Goal: Information Seeking & Learning: Find specific fact

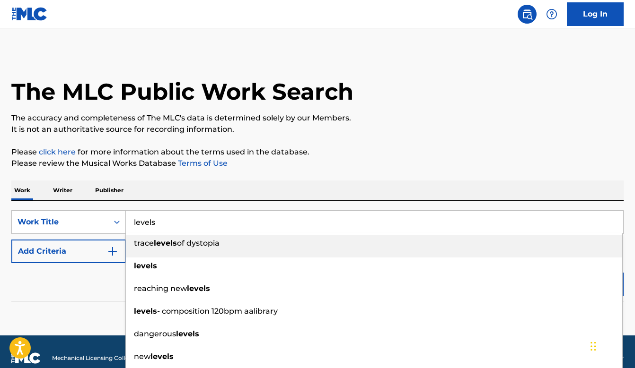
type input "levels"
click at [183, 159] on link "Terms of Use" at bounding box center [202, 163] width 52 height 9
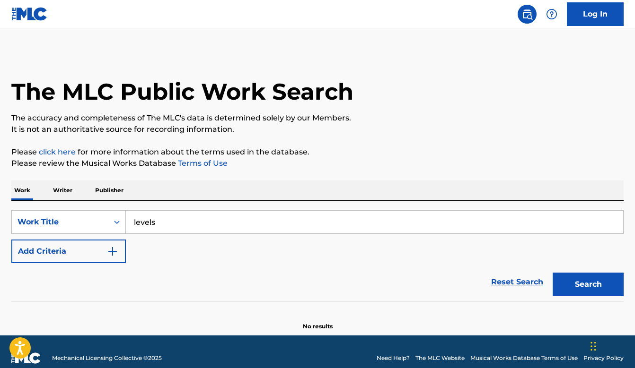
click at [71, 254] on button "Add Criteria" at bounding box center [68, 252] width 114 height 24
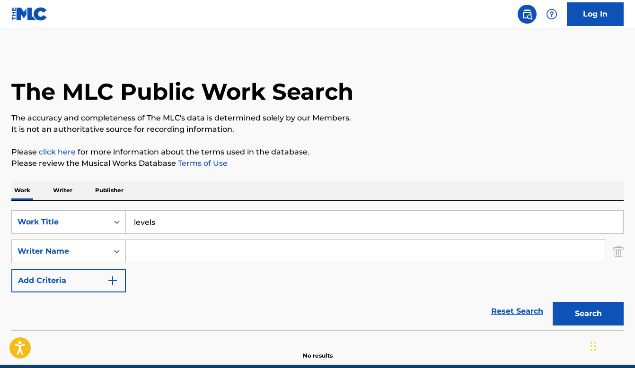
click at [171, 252] on input "Search Form" at bounding box center [366, 251] width 480 height 23
click at [588, 314] on button "Search" at bounding box center [587, 314] width 71 height 24
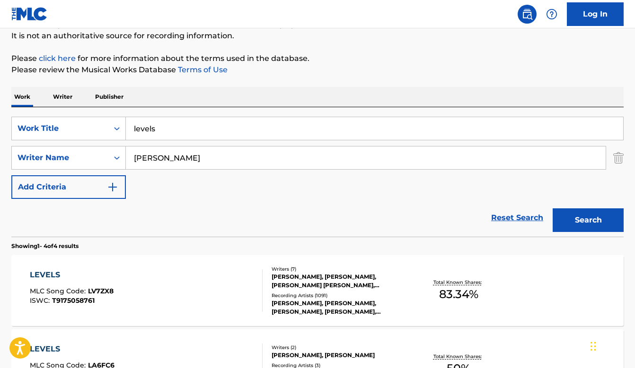
scroll to position [207, 0]
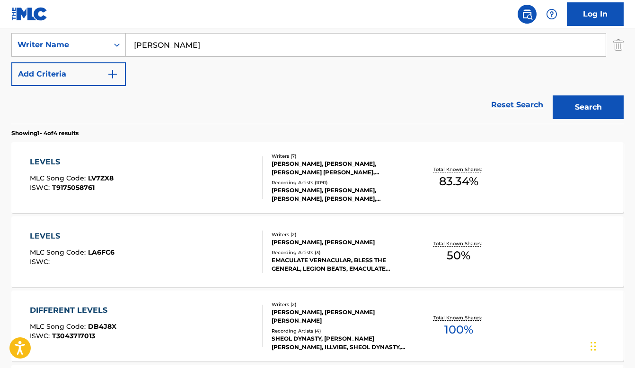
type input "[PERSON_NAME]"
click at [324, 180] on div "Recording Artists ( 1091 )" at bounding box center [339, 182] width 136 height 7
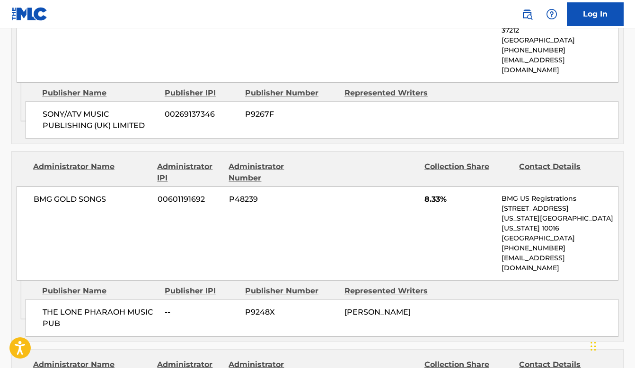
scroll to position [943, 0]
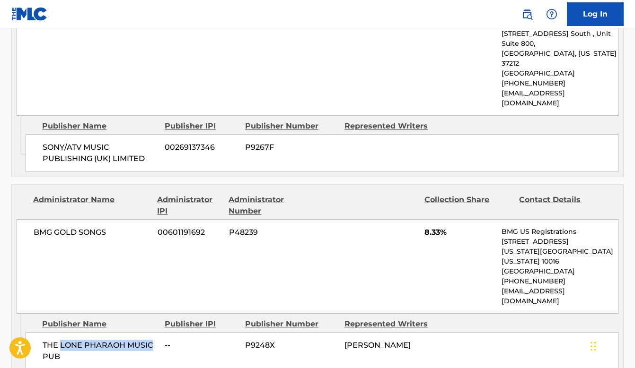
drag, startPoint x: 60, startPoint y: 261, endPoint x: 155, endPoint y: 261, distance: 94.6
click at [155, 340] on span "THE LONE PHARAOH MUSIC PUB" at bounding box center [100, 351] width 115 height 23
copy span "LONE PHARAOH MUSIC"
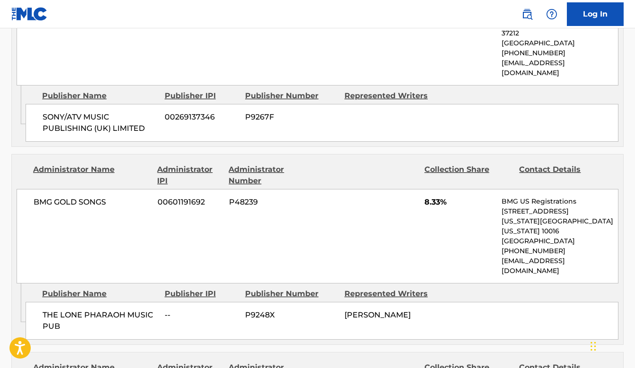
click at [332, 189] on div "BMG GOLD SONGS 00601191692 P48239 8.33% BMG US Registrations [STREET_ADDRESS][U…" at bounding box center [318, 236] width 602 height 95
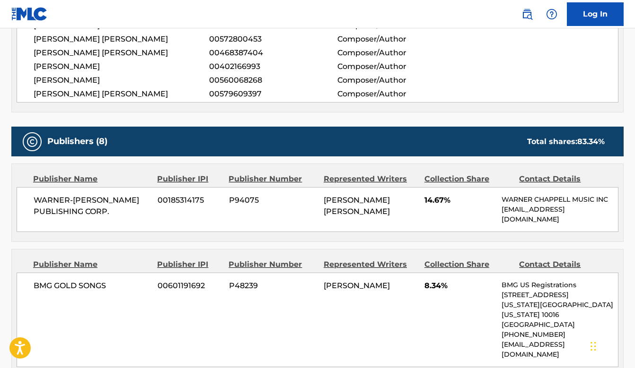
scroll to position [280, 0]
